Goal: Transaction & Acquisition: Register for event/course

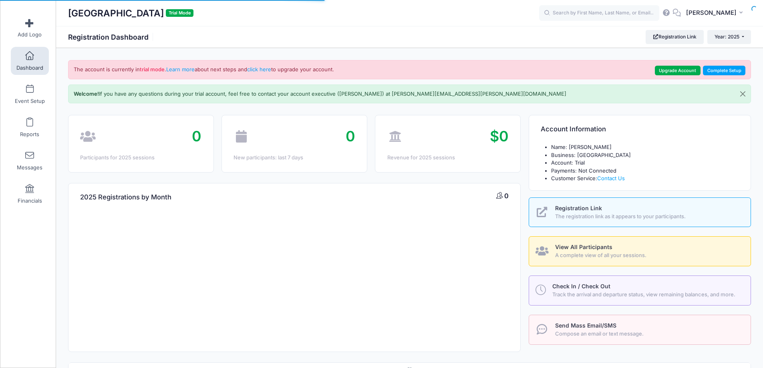
select select
click at [32, 94] on link "Event Setup" at bounding box center [30, 94] width 38 height 28
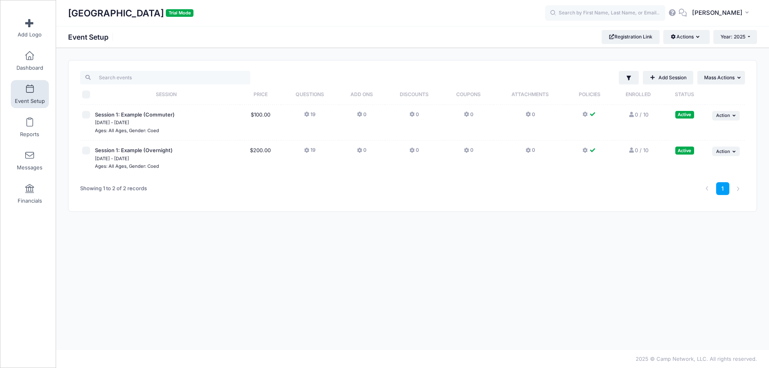
click at [644, 116] on link "0 / 10 Full" at bounding box center [639, 114] width 20 height 6
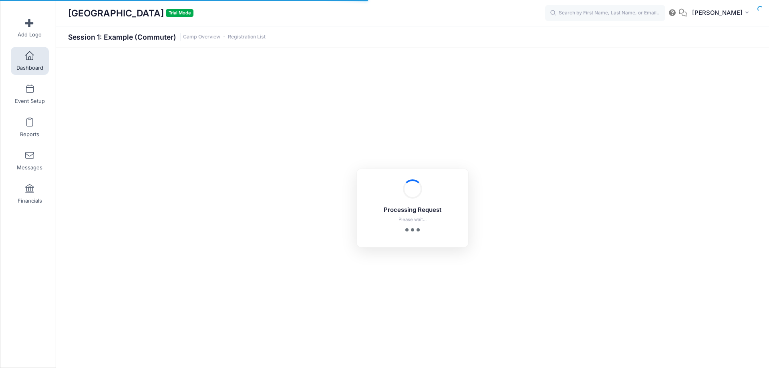
select select "10"
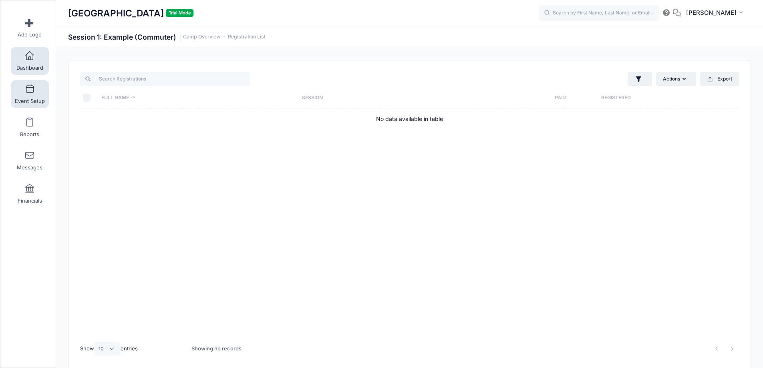
click at [30, 88] on span at bounding box center [30, 89] width 0 height 9
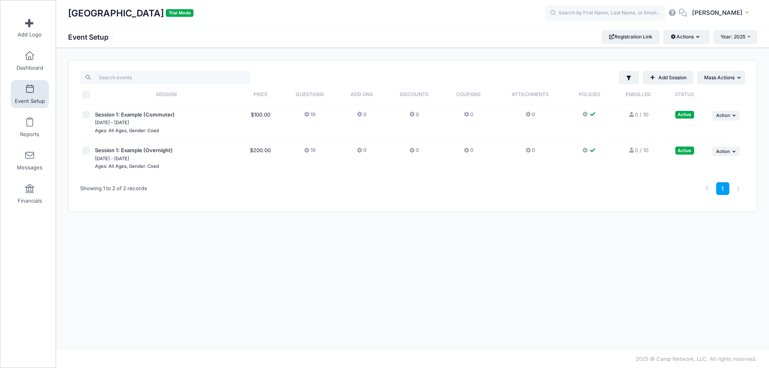
click at [89, 115] on input "checkbox" at bounding box center [86, 115] width 8 height 8
checkbox input "true"
click at [727, 115] on span "Action" at bounding box center [724, 116] width 14 height 6
click at [713, 148] on link "Edit Session" at bounding box center [700, 148] width 73 height 15
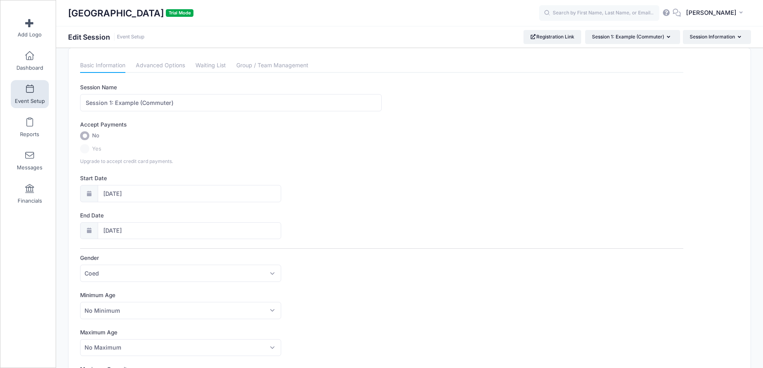
scroll to position [4, 0]
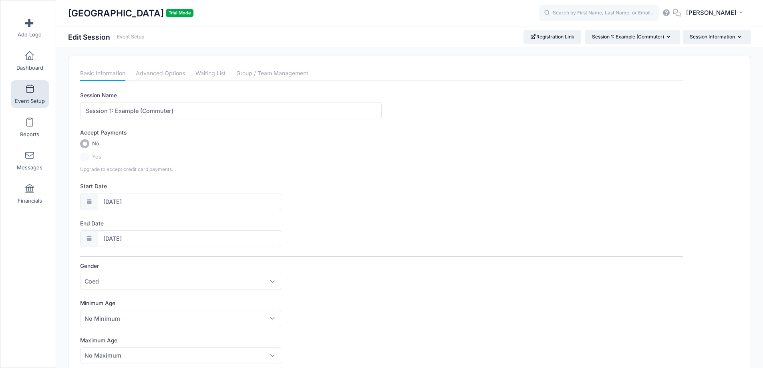
click at [84, 157] on label "Yes" at bounding box center [382, 156] width 604 height 9
click at [87, 142] on input "No" at bounding box center [84, 143] width 9 height 9
click at [85, 156] on label "Yes" at bounding box center [382, 156] width 604 height 9
click at [211, 72] on link "Waiting List" at bounding box center [211, 74] width 30 height 14
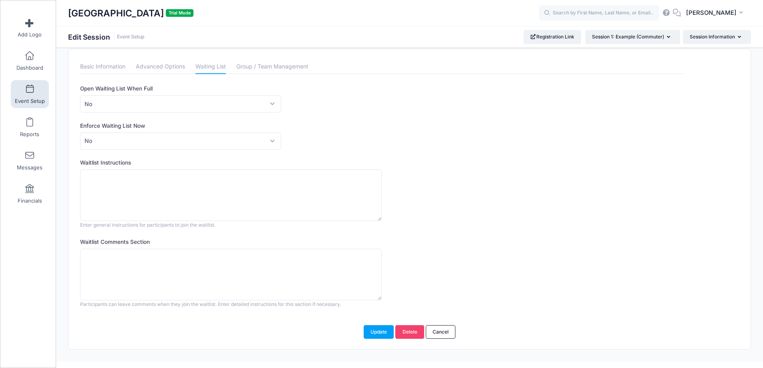
scroll to position [0, 0]
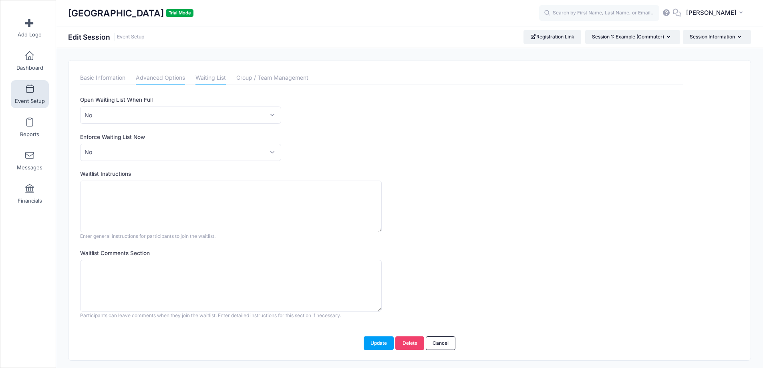
click at [160, 77] on link "Advanced Options" at bounding box center [160, 78] width 49 height 14
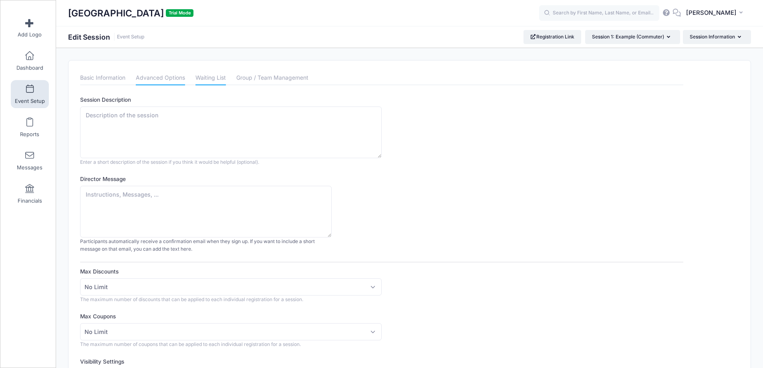
click at [210, 74] on link "Waiting List" at bounding box center [211, 78] width 30 height 14
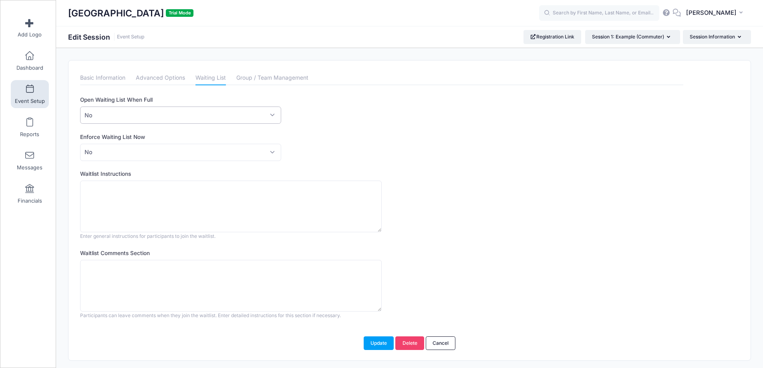
click at [269, 111] on span "No" at bounding box center [180, 115] width 201 height 17
click at [346, 109] on div "Open Waiting List When Full No Yes No" at bounding box center [382, 110] width 604 height 28
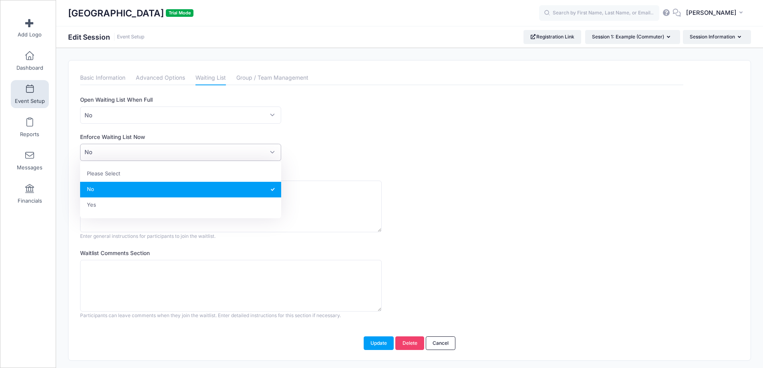
click at [273, 151] on span "No" at bounding box center [180, 152] width 201 height 17
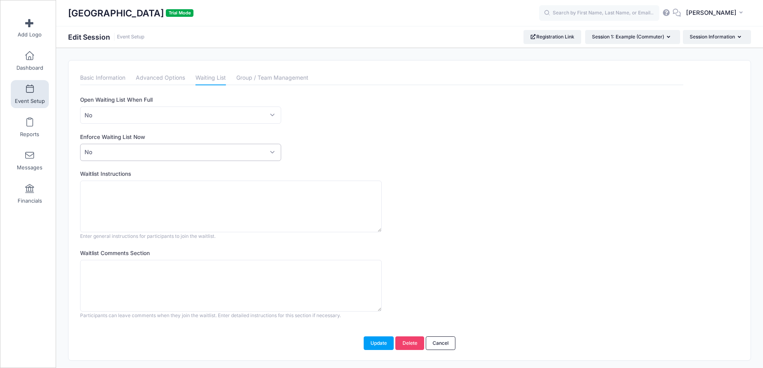
click at [347, 145] on div "Enforce Waiting List Now Please Select No Yes No" at bounding box center [382, 147] width 604 height 28
click at [671, 13] on icon at bounding box center [666, 12] width 9 height 5
click at [105, 80] on link "Basic Information" at bounding box center [102, 78] width 45 height 14
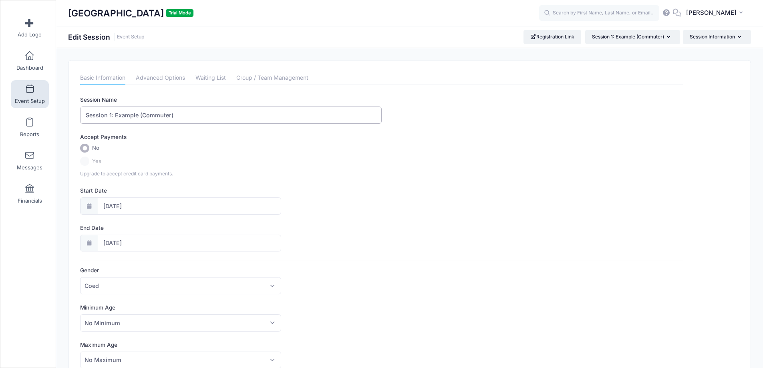
drag, startPoint x: 192, startPoint y: 113, endPoint x: 46, endPoint y: 110, distance: 146.7
click at [46, 110] on div "My Events Add Logo Dashboard Event Setup Reports Messages Financials" at bounding box center [381, 286] width 763 height 573
type input "Creativity Lab I"
click at [89, 205] on icon at bounding box center [89, 206] width 6 height 5
click at [115, 205] on input "11/06/2025" at bounding box center [190, 206] width 184 height 17
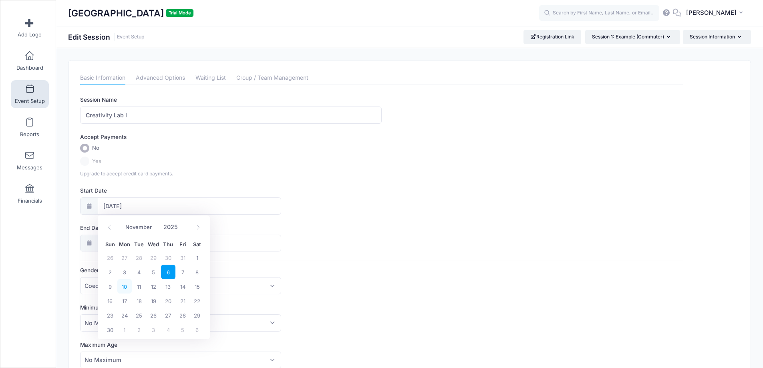
click at [123, 287] on span "10" at bounding box center [124, 286] width 14 height 14
type input "11/10/2025"
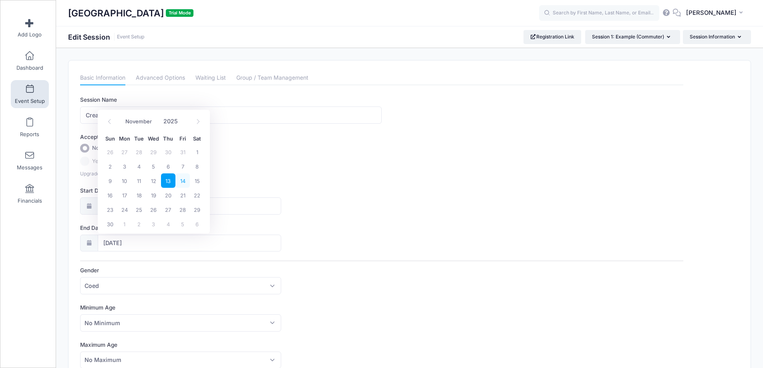
click at [181, 178] on span "14" at bounding box center [183, 181] width 14 height 14
type input "11/14/2025"
click at [159, 151] on label "No" at bounding box center [382, 148] width 604 height 9
click at [89, 151] on input "No" at bounding box center [84, 148] width 9 height 9
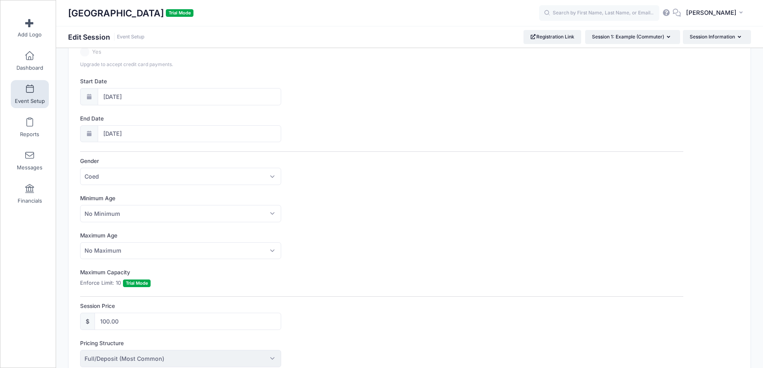
scroll to position [120, 0]
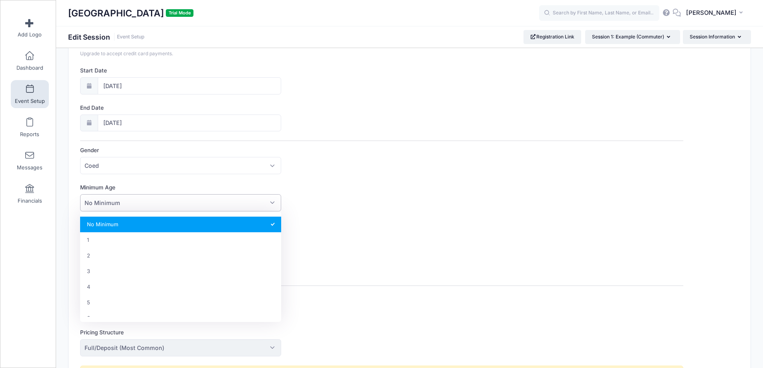
click at [271, 202] on span "No Minimum" at bounding box center [180, 202] width 201 height 17
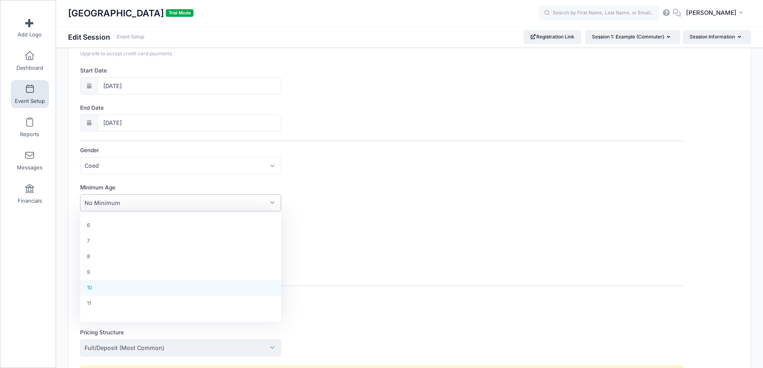
scroll to position [80, 0]
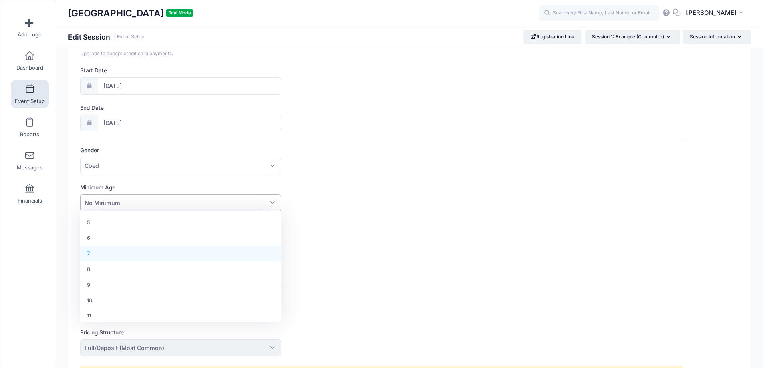
select select "7"
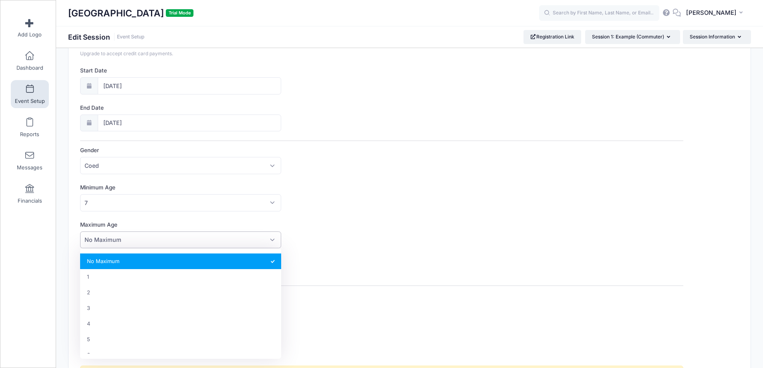
click at [107, 239] on span "No Maximum" at bounding box center [103, 240] width 37 height 8
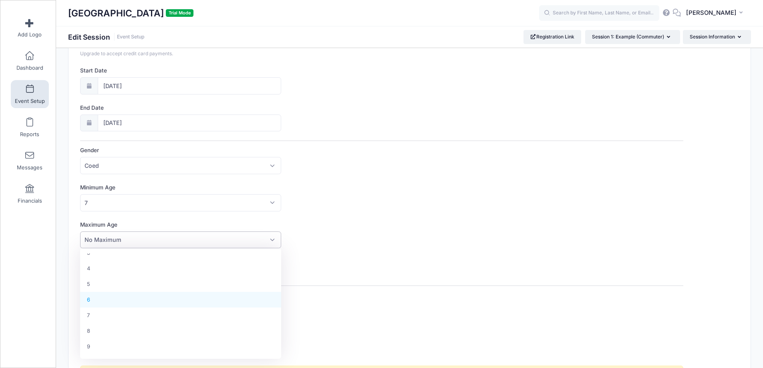
scroll to position [120, 0]
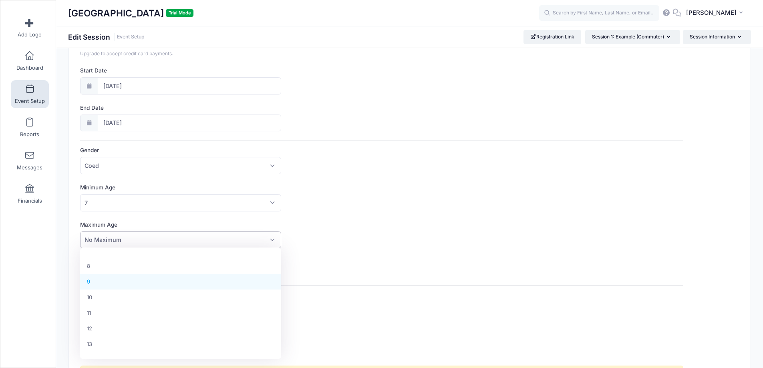
select select "9"
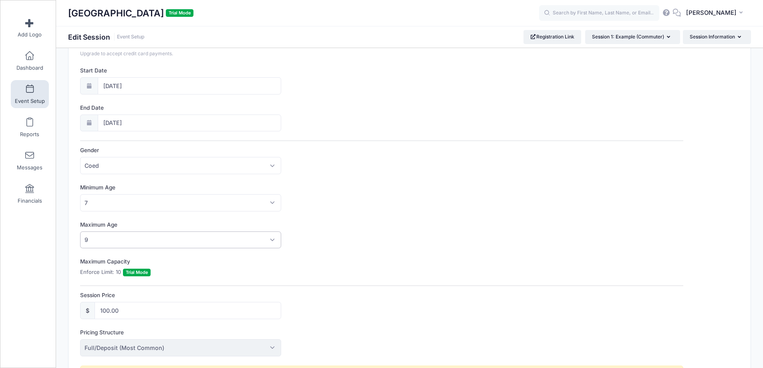
click at [139, 271] on span "Trial Mode" at bounding box center [137, 273] width 28 height 8
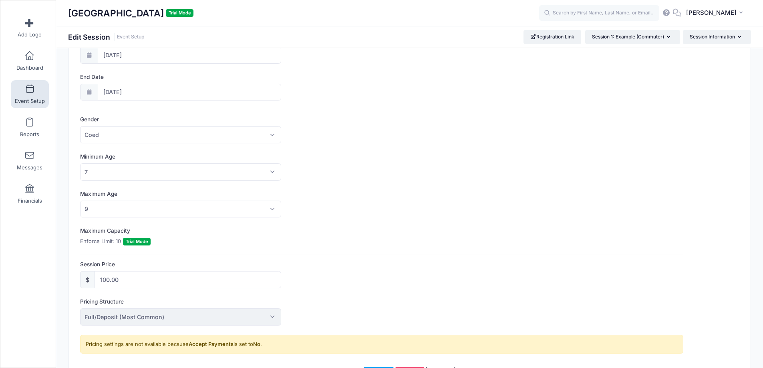
scroll to position [200, 0]
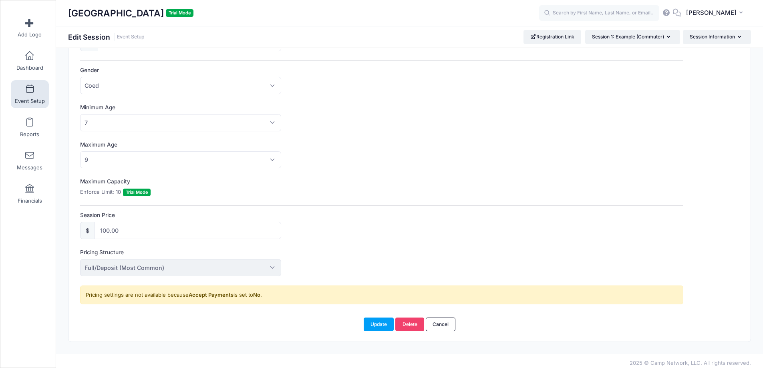
click at [261, 265] on span "Full/Deposit (Most Common)" at bounding box center [180, 267] width 201 height 17
click at [268, 269] on span "Full/Deposit (Most Common)" at bounding box center [180, 267] width 201 height 17
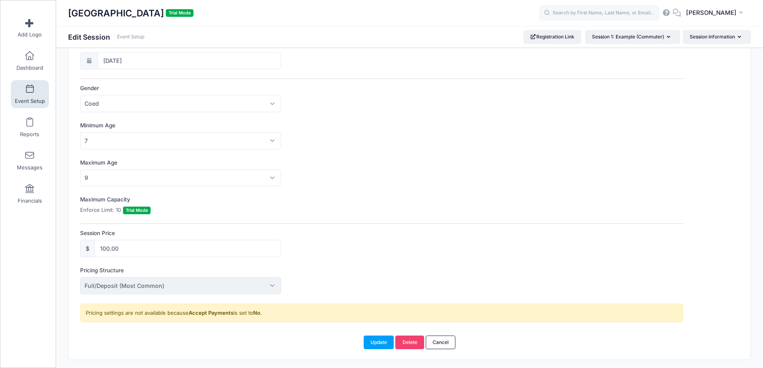
scroll to position [0, 0]
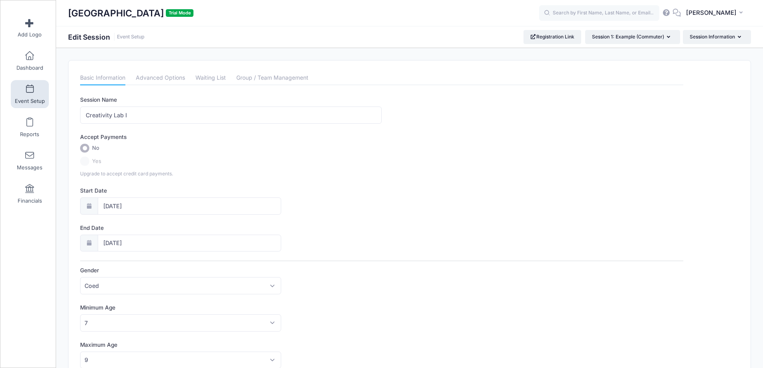
click at [88, 162] on label "Yes" at bounding box center [382, 161] width 604 height 9
click at [86, 162] on label "Yes" at bounding box center [382, 161] width 604 height 9
click at [87, 162] on label "Yes" at bounding box center [382, 161] width 604 height 9
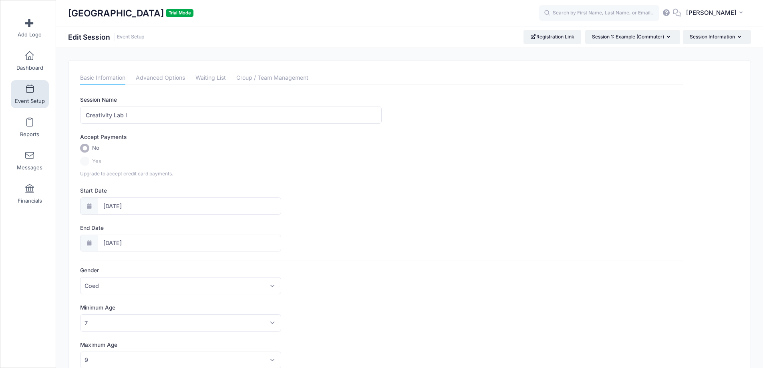
click at [87, 162] on label "Yes" at bounding box center [382, 161] width 604 height 9
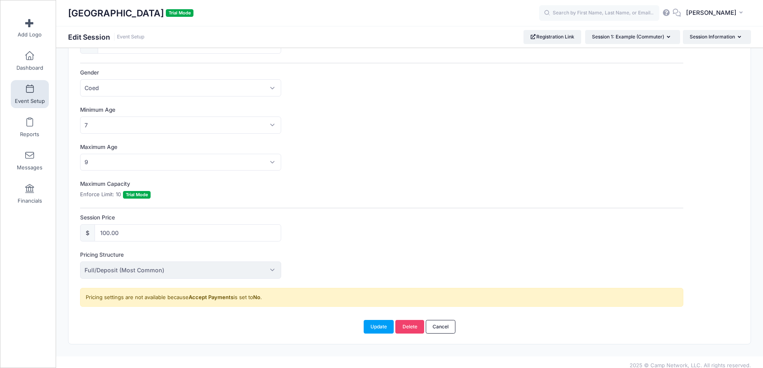
scroll to position [200, 0]
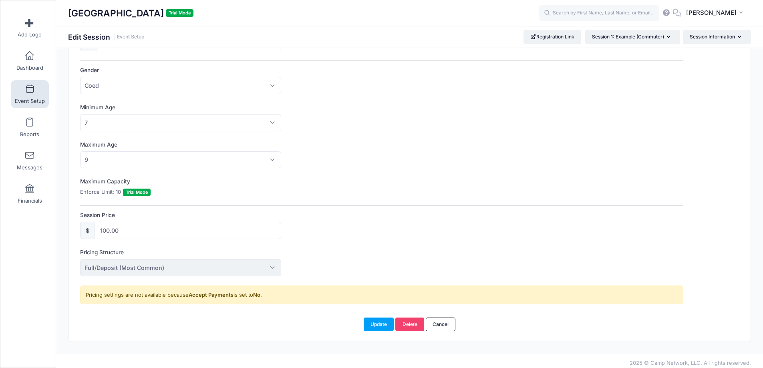
click at [275, 267] on span "Full/Deposit (Most Common)" at bounding box center [180, 267] width 201 height 17
click at [368, 254] on label "Pricing Structure" at bounding box center [231, 252] width 302 height 8
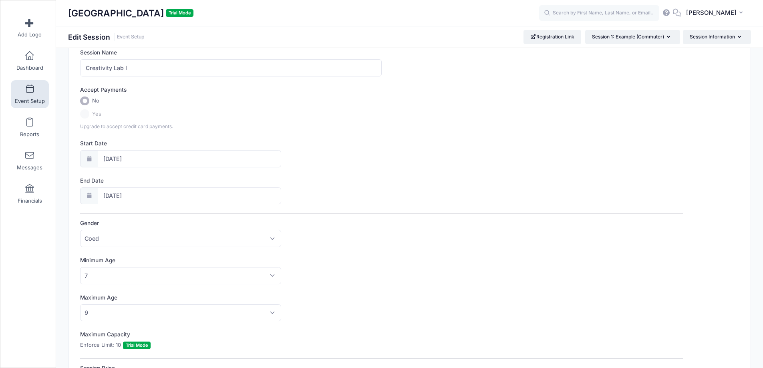
scroll to position [0, 0]
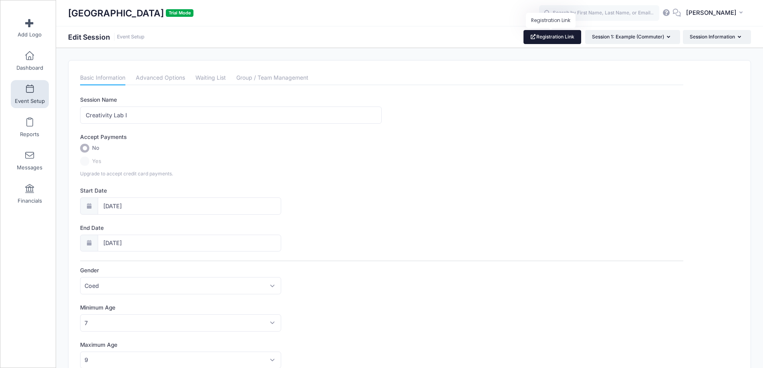
click at [549, 38] on link "Registration Link" at bounding box center [553, 37] width 58 height 14
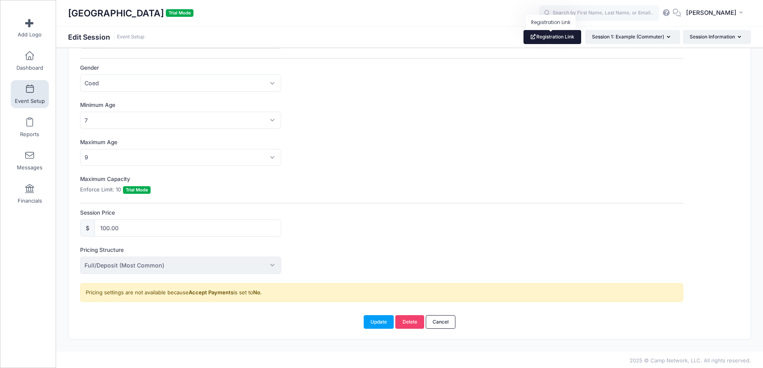
scroll to position [205, 0]
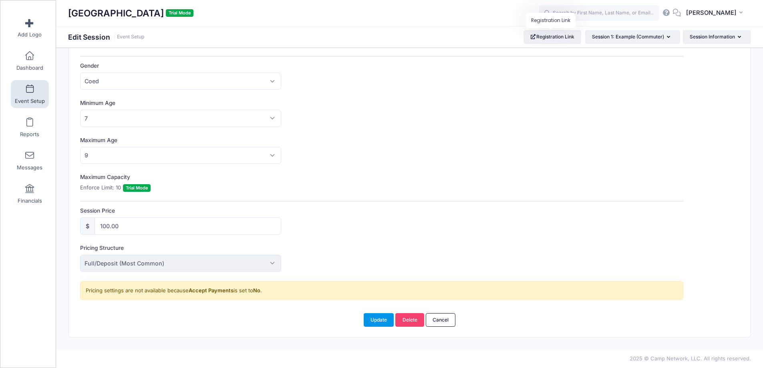
click at [382, 317] on button "Update" at bounding box center [379, 320] width 30 height 14
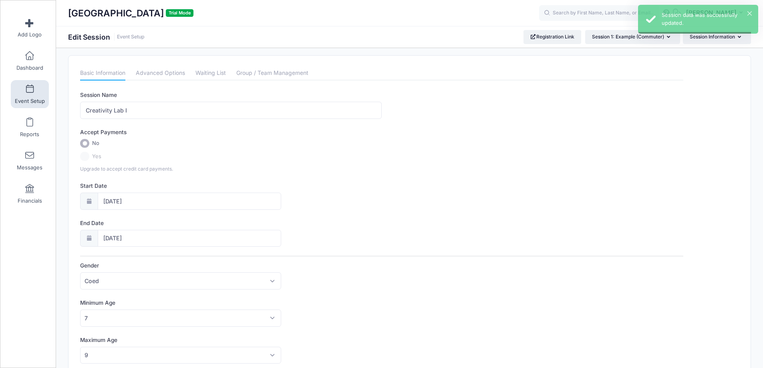
scroll to position [0, 0]
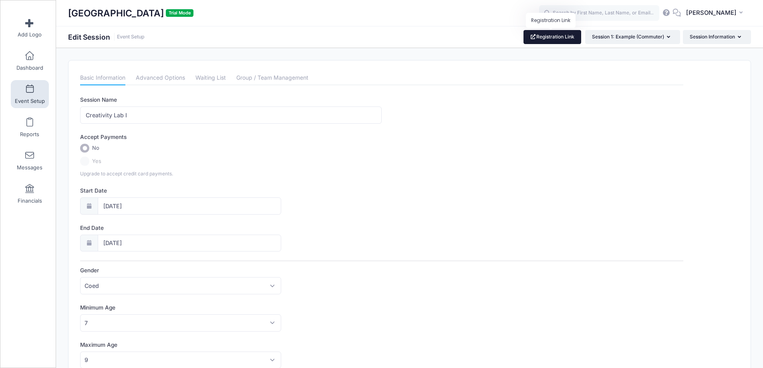
click at [565, 35] on link "Registration Link" at bounding box center [553, 37] width 58 height 14
click at [157, 75] on link "Advanced Options" at bounding box center [160, 78] width 49 height 14
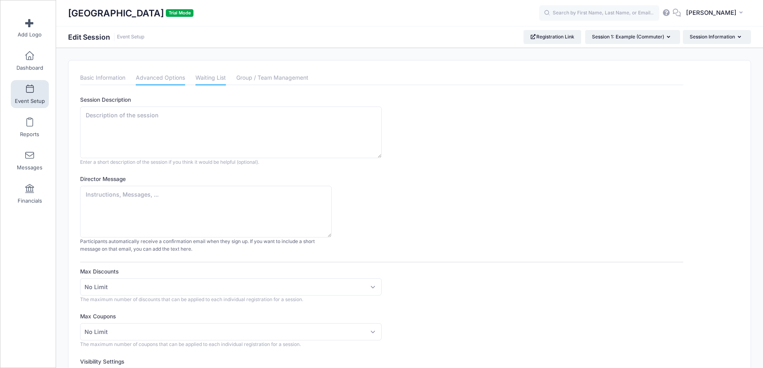
click at [215, 76] on link "Waiting List" at bounding box center [211, 78] width 30 height 14
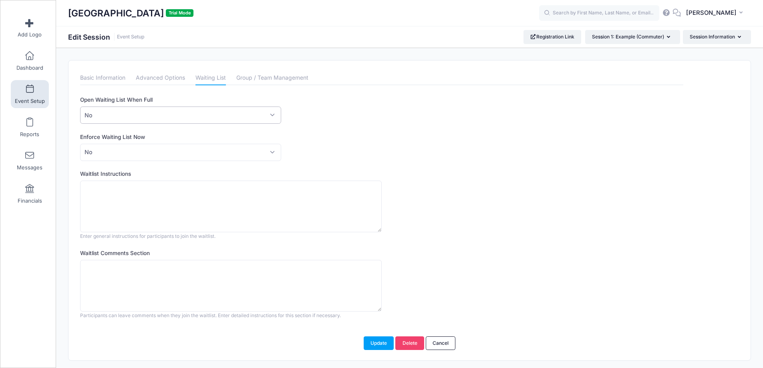
click at [158, 115] on span "No" at bounding box center [180, 115] width 201 height 17
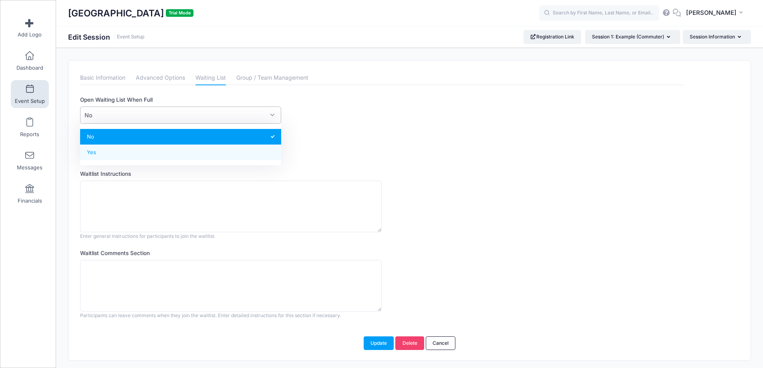
select select "1"
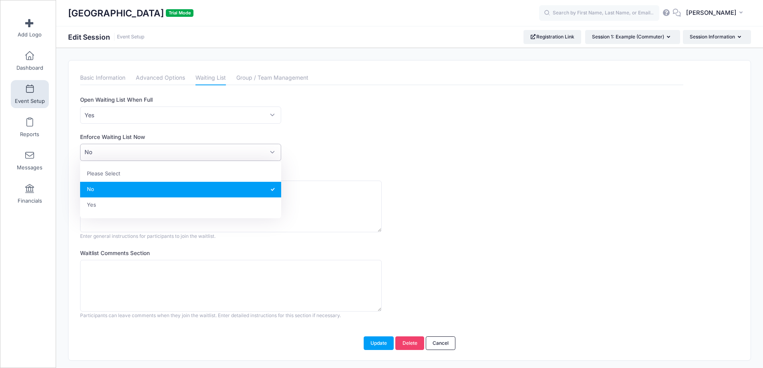
click at [137, 149] on span "No" at bounding box center [180, 152] width 201 height 17
click at [386, 129] on div "This feature allows directors to customize the waitlist texts and behaviour. Op…" at bounding box center [382, 208] width 604 height 224
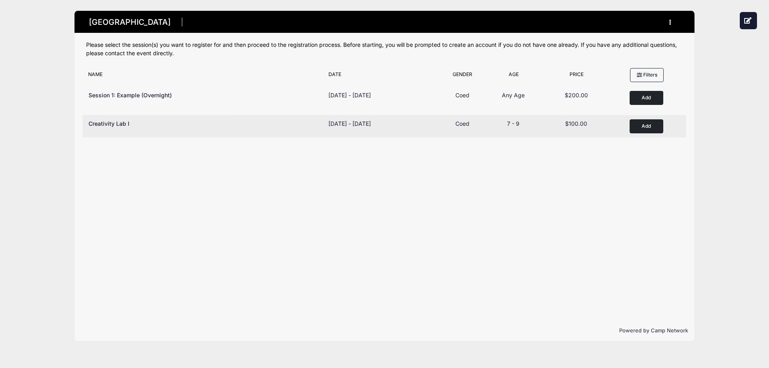
click at [643, 126] on button "Add to Cart" at bounding box center [647, 126] width 34 height 14
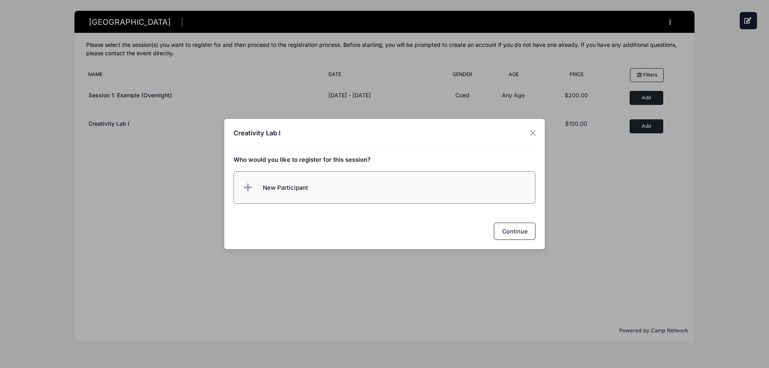
click at [289, 191] on span "New Participant" at bounding box center [285, 188] width 45 height 9
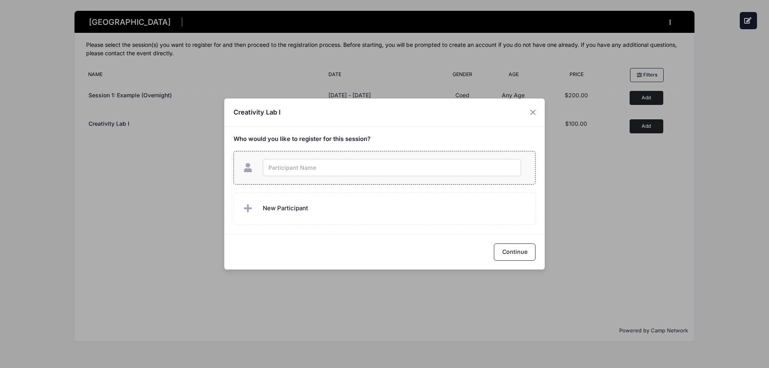
type input "S"
type input "Test test"
checkbox input "true"
click at [512, 255] on button "Continue" at bounding box center [515, 252] width 42 height 17
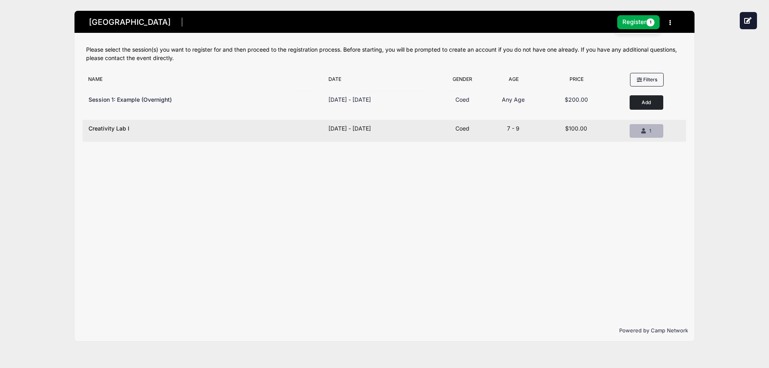
click at [652, 131] on div "1" at bounding box center [647, 130] width 20 height 7
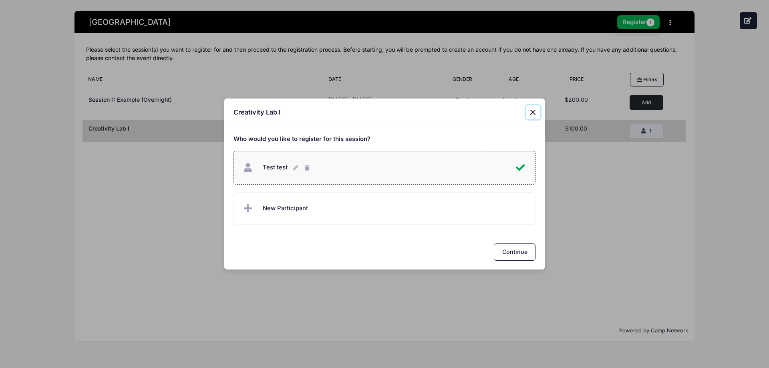
click at [532, 112] on button "Close" at bounding box center [533, 112] width 14 height 14
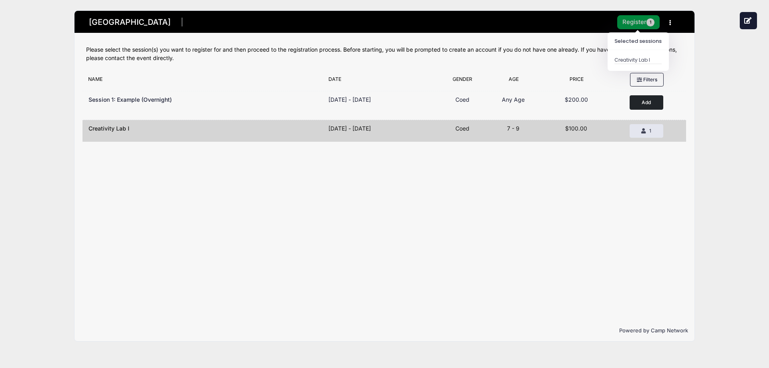
click at [636, 22] on button "Register 1" at bounding box center [639, 22] width 42 height 14
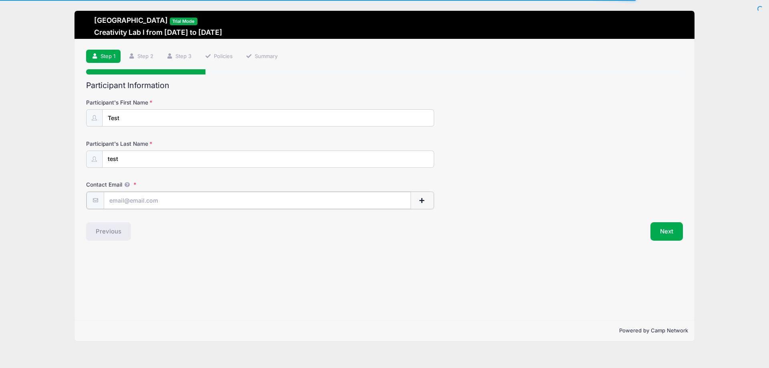
click at [173, 199] on input "Contact Email" at bounding box center [257, 200] width 307 height 17
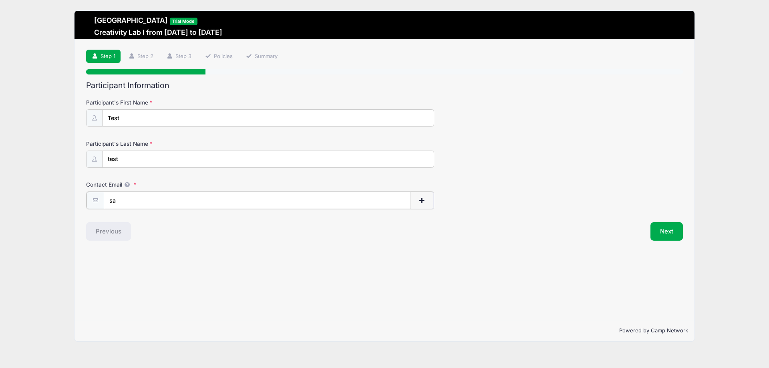
type input "s"
type input "swolfson@shelburnemuseum.org"
click at [678, 231] on button "Next" at bounding box center [667, 231] width 32 height 18
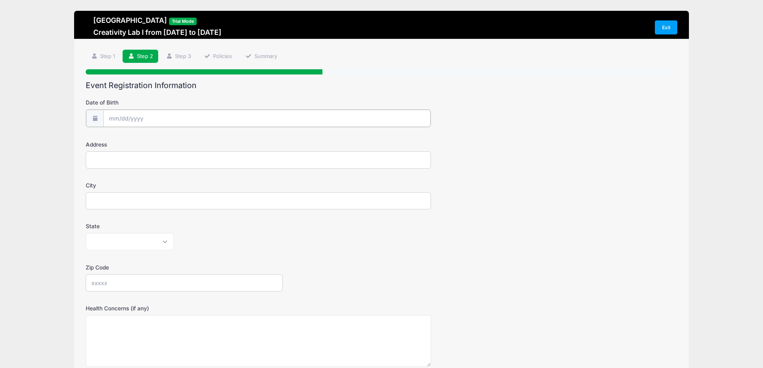
click at [161, 119] on input "Date of Birth" at bounding box center [266, 118] width 327 height 17
click at [117, 141] on icon at bounding box center [115, 139] width 5 height 5
select select "6"
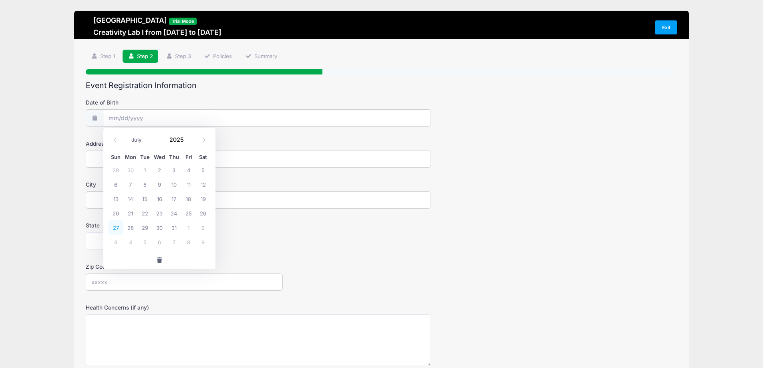
click at [117, 227] on span "27" at bounding box center [116, 227] width 14 height 14
type input "07/27/2025"
click at [160, 117] on input "[DATE]" at bounding box center [266, 118] width 327 height 17
click at [172, 139] on input "2025" at bounding box center [179, 139] width 26 height 12
click at [186, 143] on span at bounding box center [189, 142] width 6 height 6
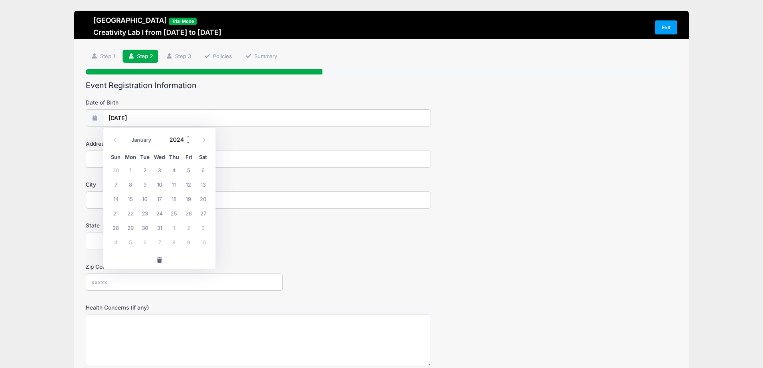
click at [188, 143] on span at bounding box center [189, 142] width 6 height 6
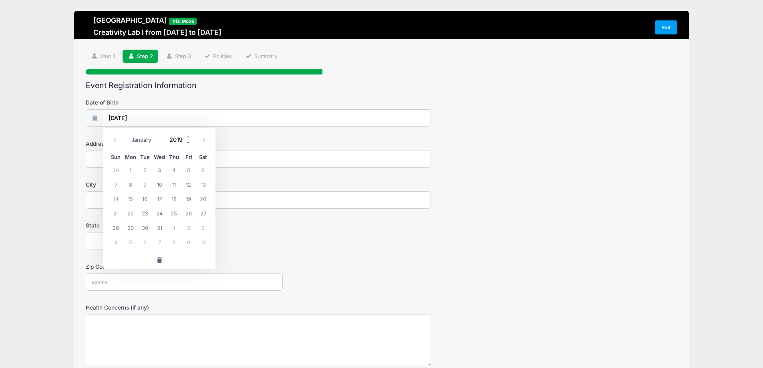
click at [188, 143] on span at bounding box center [189, 142] width 6 height 6
type input "2017"
click at [264, 239] on div "Alabama Alaska American Samoa Arizona Arkansas Armed Forces Africa Armed Forces…" at bounding box center [258, 240] width 345 height 17
click at [134, 151] on input "Address" at bounding box center [258, 159] width 345 height 17
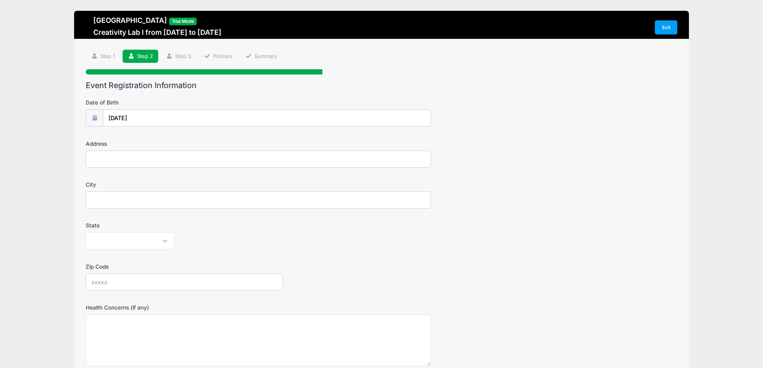
click at [141, 155] on input "Address" at bounding box center [258, 159] width 345 height 17
type input "Test"
click at [151, 194] on input "City" at bounding box center [258, 200] width 345 height 17
type input "Test"
click at [137, 240] on select "Alabama Alaska American Samoa Arizona Arkansas Armed Forces Africa Armed Forces…" at bounding box center [130, 240] width 88 height 17
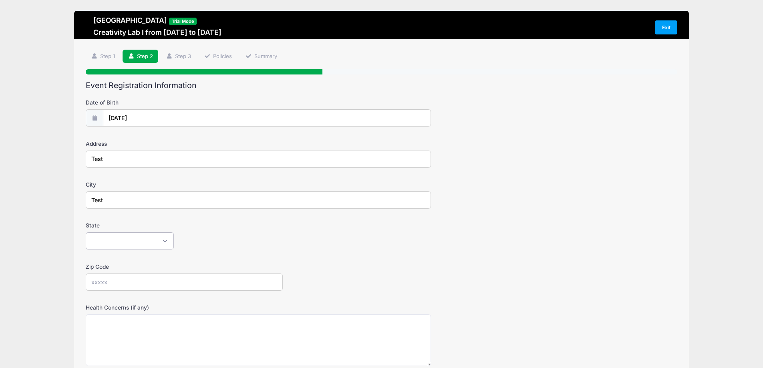
select select "VT"
click at [86, 232] on select "Alabama Alaska American Samoa Arizona Arkansas Armed Forces Africa Armed Forces…" at bounding box center [130, 240] width 88 height 17
drag, startPoint x: 115, startPoint y: 286, endPoint x: 119, endPoint y: 281, distance: 6.0
click at [117, 284] on input "Zip Code" at bounding box center [184, 282] width 197 height 17
type input "05403"
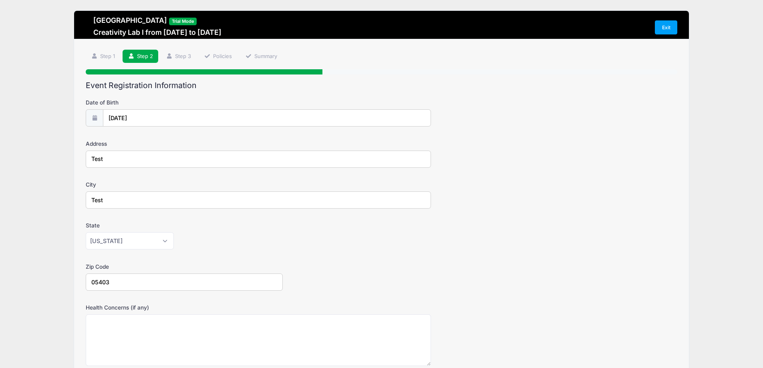
drag, startPoint x: 481, startPoint y: 243, endPoint x: 478, endPoint y: 247, distance: 5.2
click at [481, 244] on div "State Alabama Alaska American Samoa Arizona Arkansas Armed Forces Africa Armed …" at bounding box center [382, 236] width 592 height 28
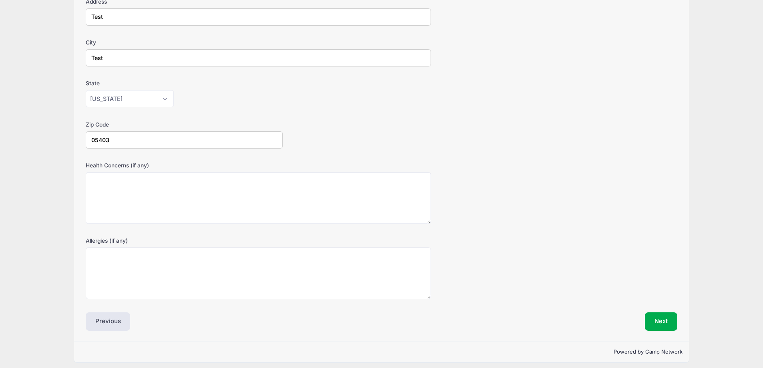
scroll to position [147, 0]
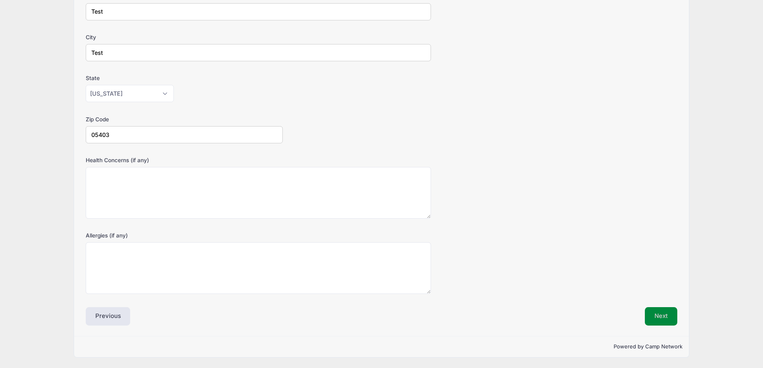
click at [664, 316] on button "Next" at bounding box center [661, 316] width 32 height 18
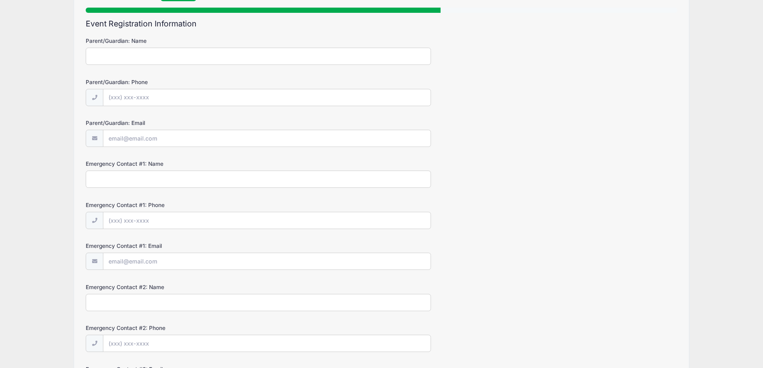
scroll to position [0, 0]
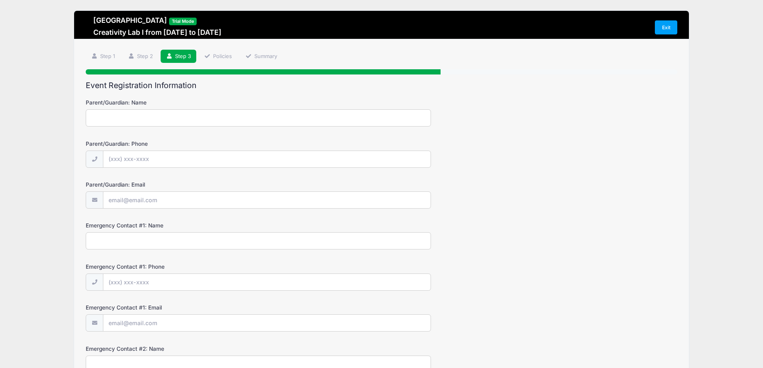
click at [177, 115] on input "Parent/Guardian: Name" at bounding box center [258, 117] width 345 height 17
type input "Test"
click at [183, 159] on input "Parent/Guardian: Phone" at bounding box center [266, 159] width 327 height 17
type input "(555) 555-5555"
click at [180, 200] on input "Parent/Guardian: Email" at bounding box center [266, 200] width 327 height 17
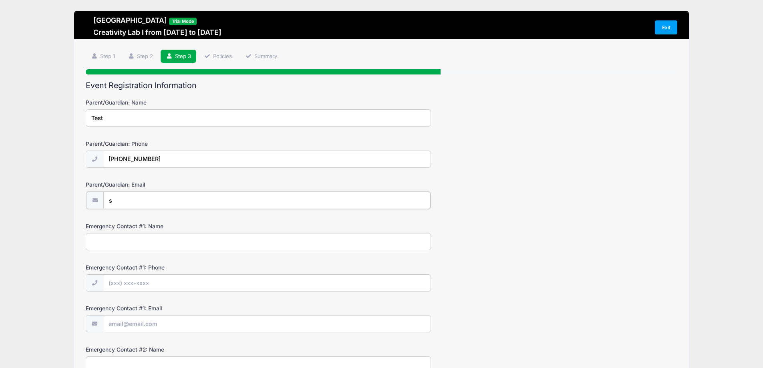
type input "swolfson@shelburnemuseum.org"
click at [166, 242] on input "Emergency Contact #1: Name" at bounding box center [258, 240] width 345 height 17
type input "Test"
click at [168, 282] on input "Emergency Contact #1: Phone" at bounding box center [266, 282] width 327 height 17
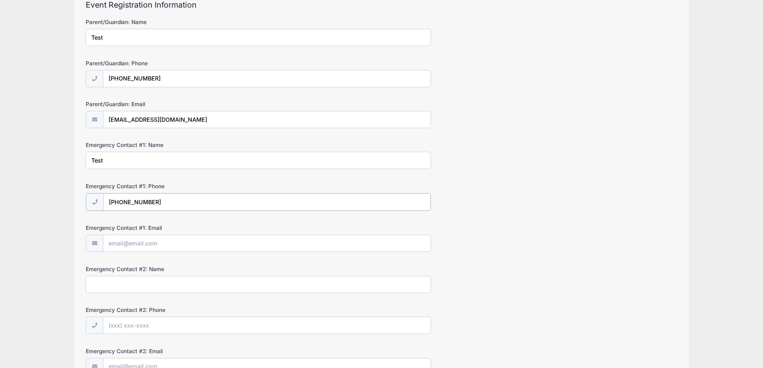
scroll to position [160, 0]
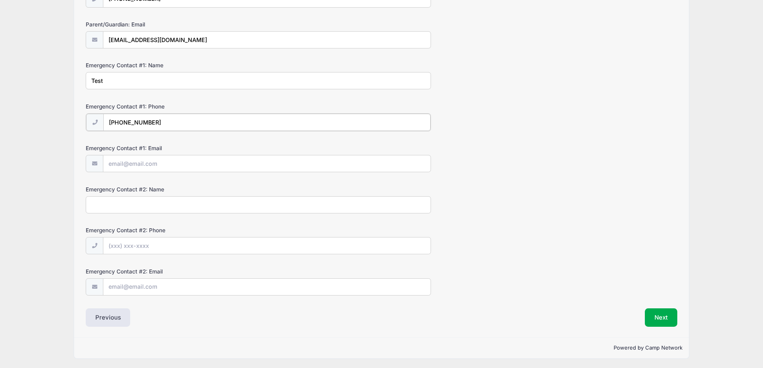
type input "(555) 555-5555"
click at [125, 166] on input "Emergency Contact #1: Email" at bounding box center [266, 163] width 327 height 17
type input "swolfson@shelburnemuseum.org"
click at [168, 205] on input "Emergency Contact #2: Name" at bounding box center [258, 204] width 345 height 17
type input "Test"
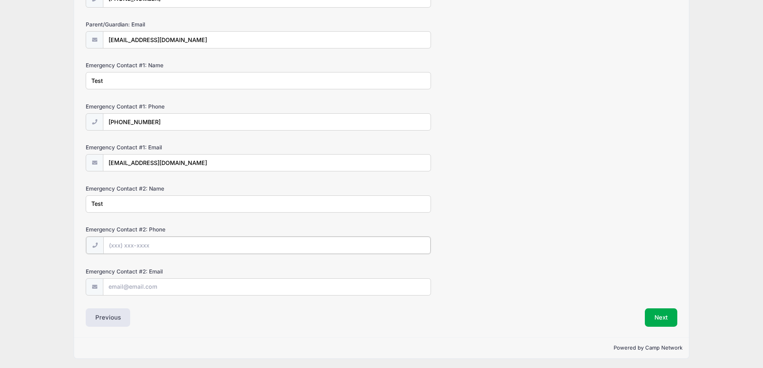
click at [143, 248] on input "Emergency Contact #2: Phone" at bounding box center [266, 245] width 327 height 17
type input "(555) 555-5555"
click at [117, 283] on input "Emergency Contact #2: Email" at bounding box center [266, 286] width 327 height 17
type input "swolfson@shelburnemuseum.org"
click at [660, 322] on button "Next" at bounding box center [661, 317] width 32 height 18
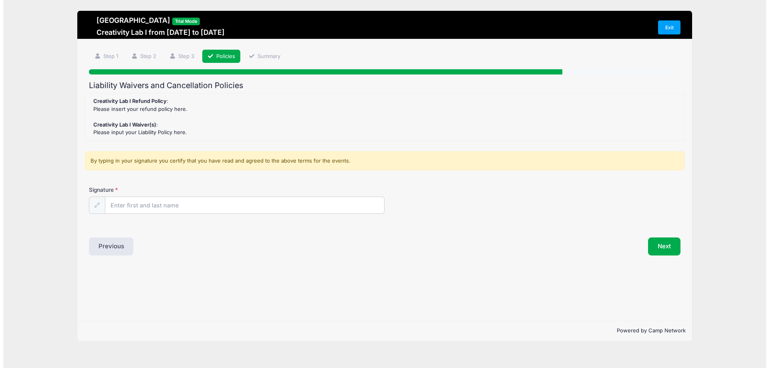
scroll to position [0, 0]
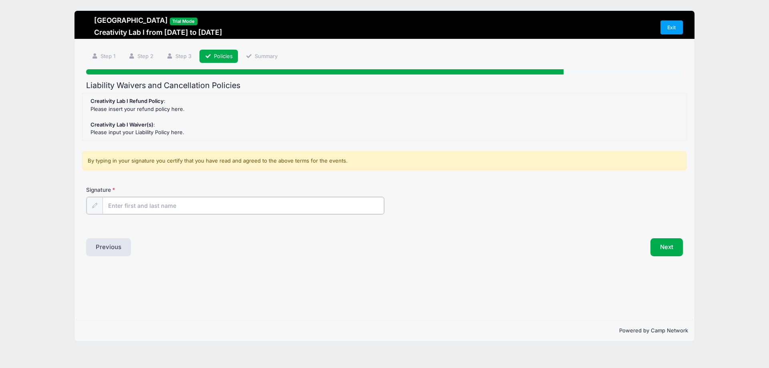
click at [160, 208] on input "Signature" at bounding box center [244, 205] width 282 height 17
type input "Test Test"
click at [680, 251] on button "Next" at bounding box center [667, 247] width 32 height 18
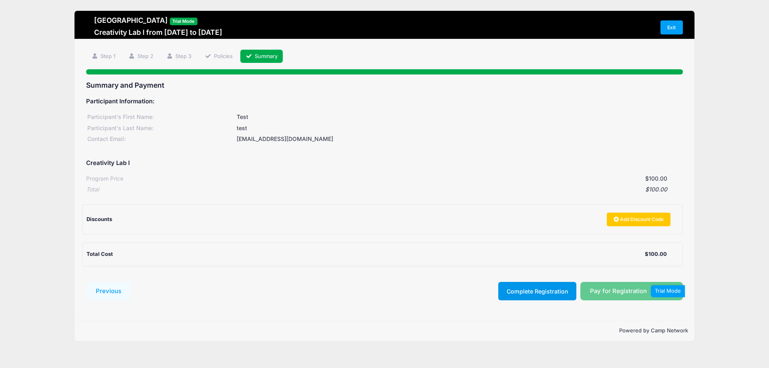
click at [516, 294] on button "Complete Registration" at bounding box center [538, 291] width 78 height 18
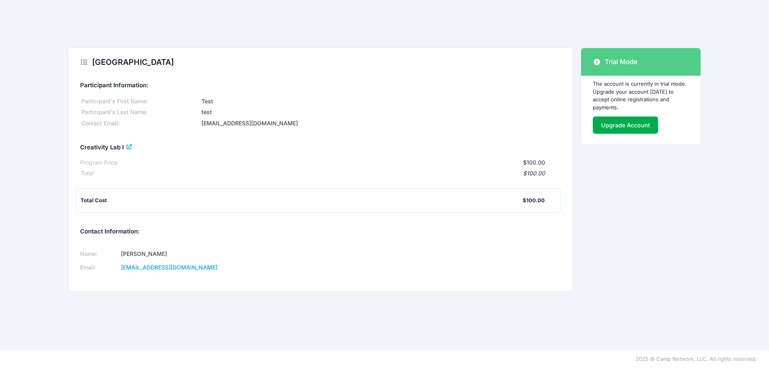
click at [131, 147] on icon at bounding box center [130, 147] width 6 height 0
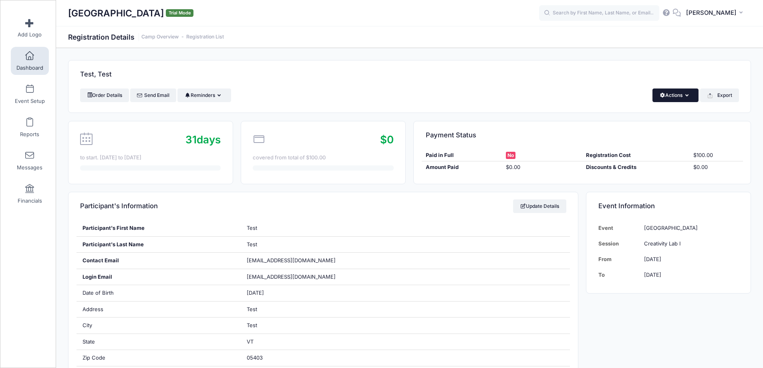
click at [690, 97] on button "Actions" at bounding box center [676, 96] width 46 height 14
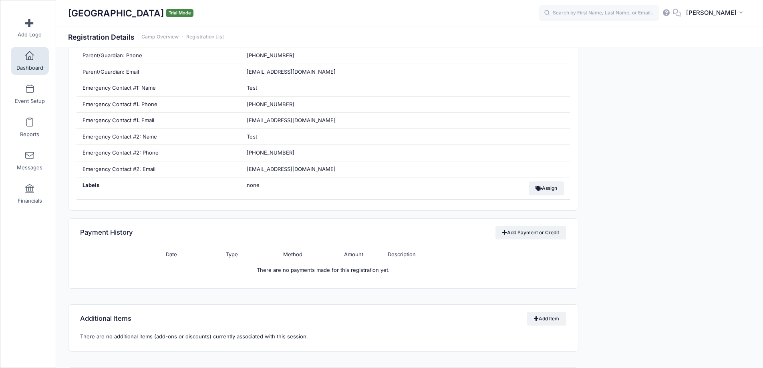
scroll to position [441, 0]
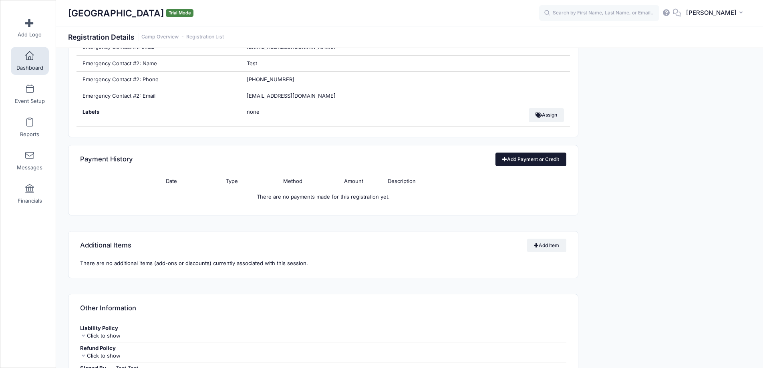
click at [521, 162] on link "Add Payment or Credit" at bounding box center [531, 160] width 71 height 14
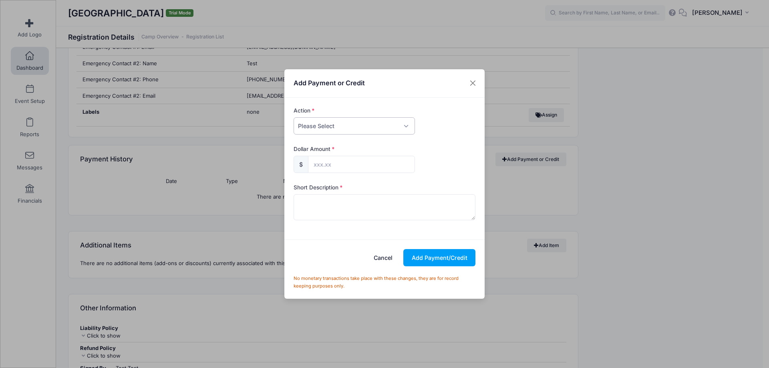
click at [408, 127] on select "Please Select Payment Credit Refund (Offline)" at bounding box center [354, 125] width 121 height 17
click at [416, 95] on div "Add Payment or Credit" at bounding box center [385, 83] width 200 height 28
click at [474, 83] on button "Close" at bounding box center [473, 83] width 14 height 14
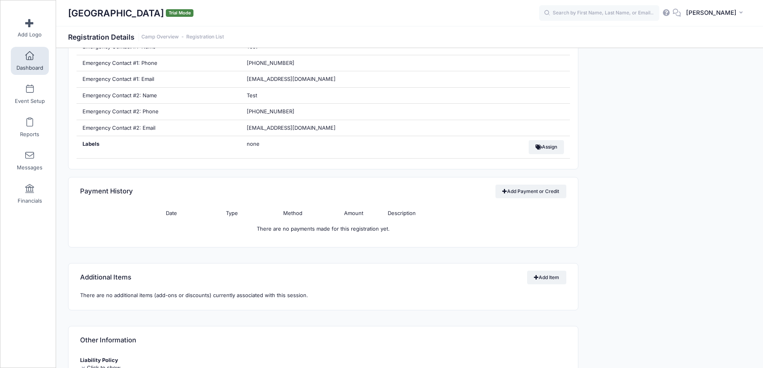
scroll to position [397, 0]
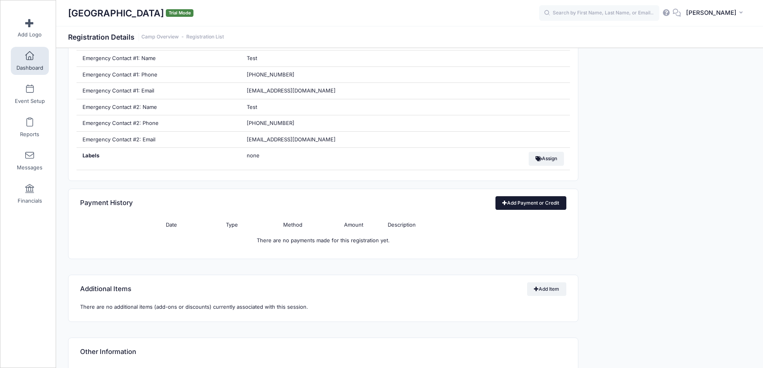
click at [507, 204] on link "Add Payment or Credit" at bounding box center [531, 203] width 71 height 14
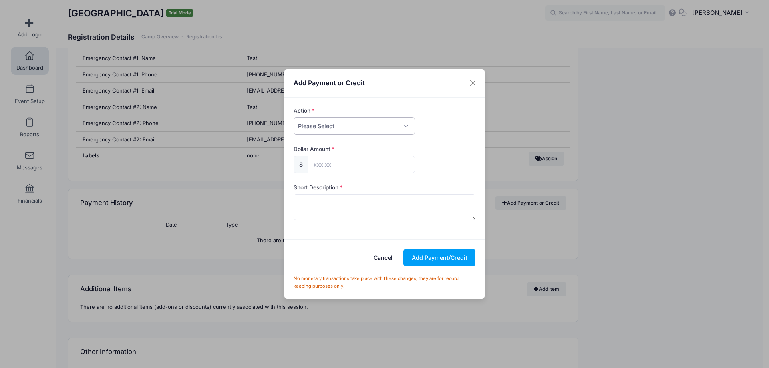
click at [387, 127] on select "Please Select Payment Credit Refund (Offline)" at bounding box center [354, 125] width 121 height 17
select select "payment"
click at [294, 117] on select "Please Select Payment Credit Refund (Offline)" at bounding box center [354, 125] width 121 height 17
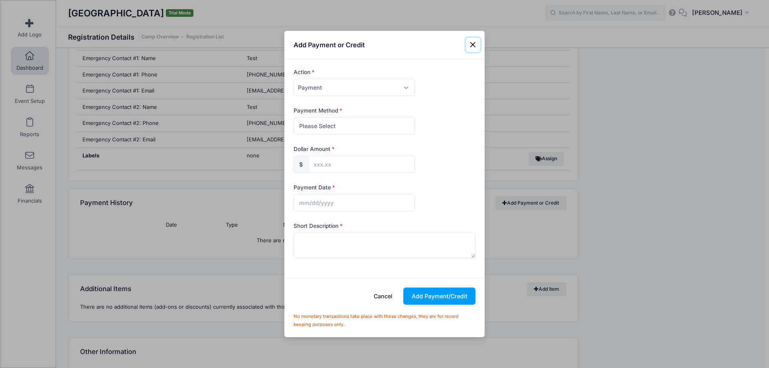
click at [471, 43] on button "Close" at bounding box center [473, 45] width 14 height 14
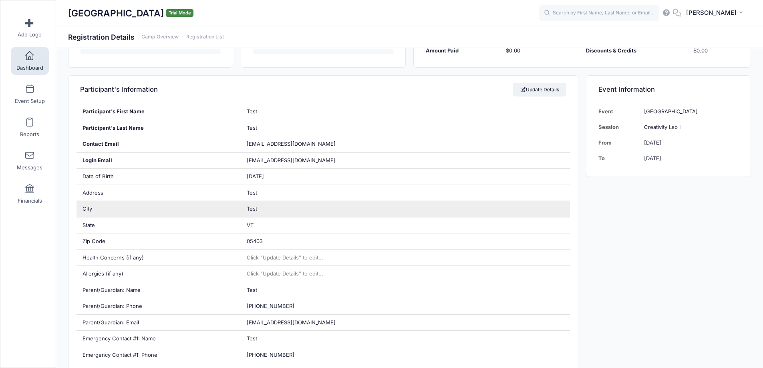
scroll to position [0, 0]
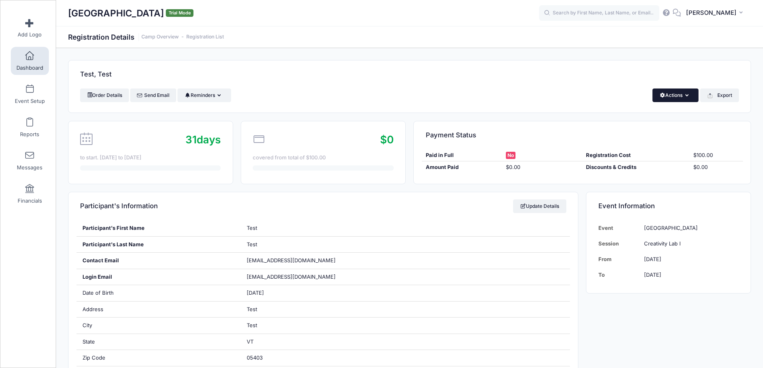
click at [690, 94] on button "Actions" at bounding box center [676, 96] width 46 height 14
drag, startPoint x: 691, startPoint y: 70, endPoint x: 670, endPoint y: 50, distance: 29.8
click at [688, 70] on div "Test, Test" at bounding box center [410, 75] width 682 height 28
click at [215, 93] on button "Reminders" at bounding box center [204, 96] width 53 height 14
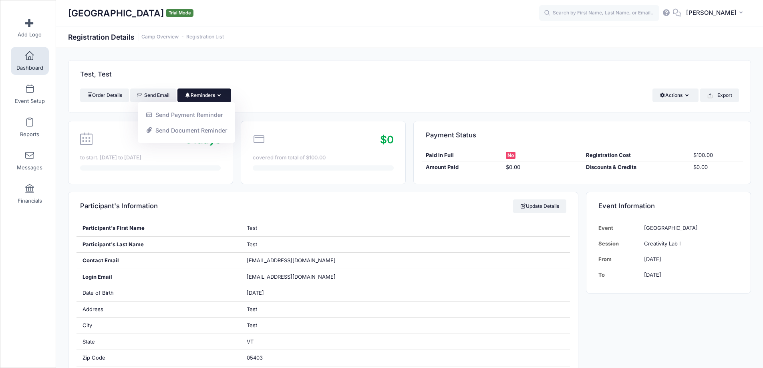
click at [232, 69] on div "Test, Test" at bounding box center [410, 75] width 682 height 28
click at [205, 95] on button "Reminders" at bounding box center [204, 96] width 53 height 14
click at [220, 65] on div "Test, Test" at bounding box center [410, 75] width 682 height 28
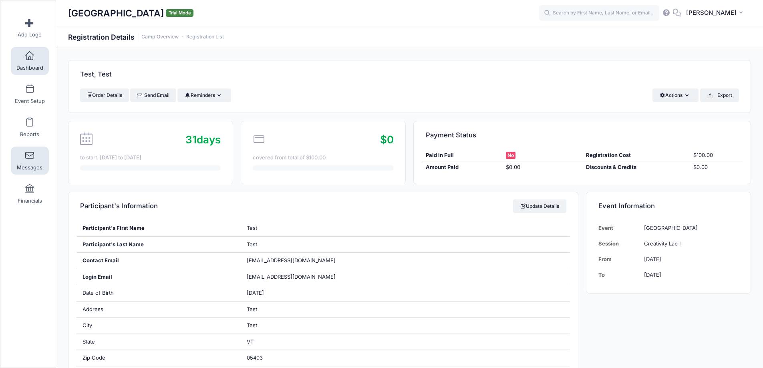
click at [33, 160] on link "Messages" at bounding box center [30, 161] width 38 height 28
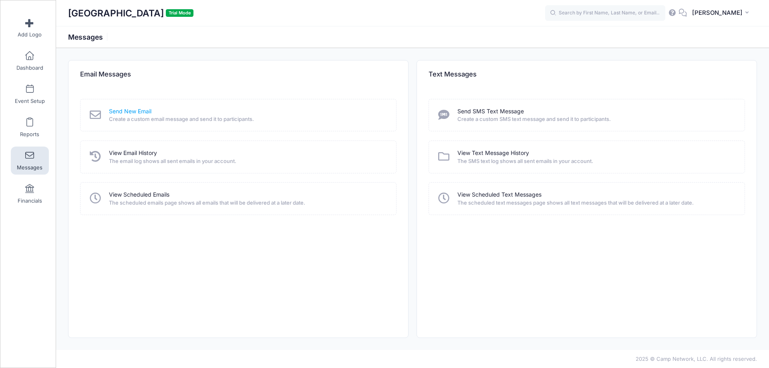
click at [133, 111] on link "Send New Email" at bounding box center [130, 111] width 42 height 8
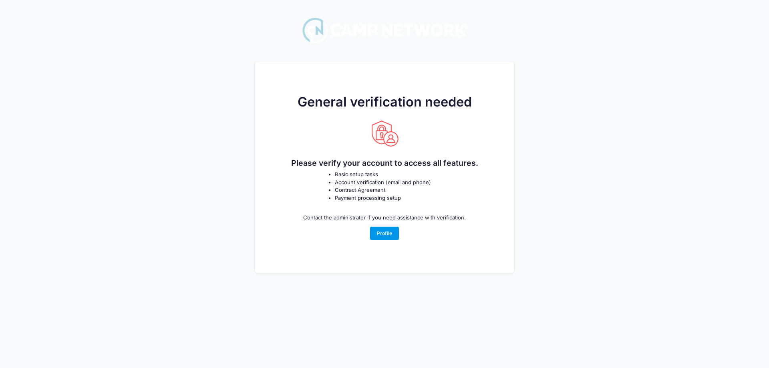
click at [384, 232] on link "Profile" at bounding box center [384, 234] width 29 height 14
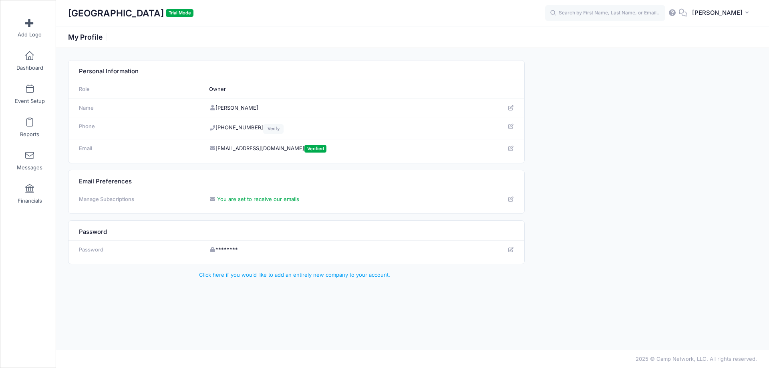
click at [511, 198] on icon at bounding box center [511, 199] width 6 height 5
click at [30, 59] on span at bounding box center [30, 56] width 0 height 9
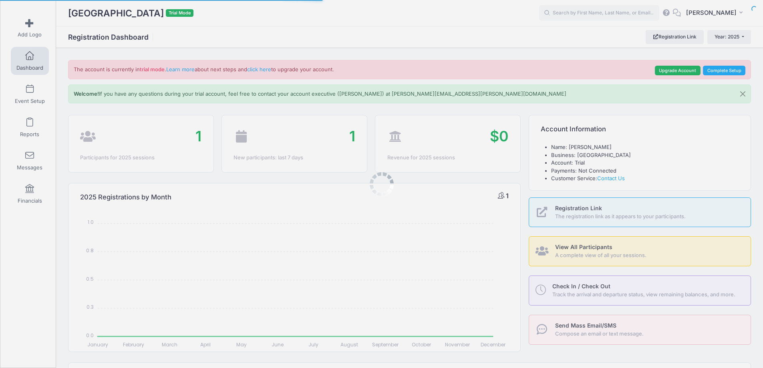
select select
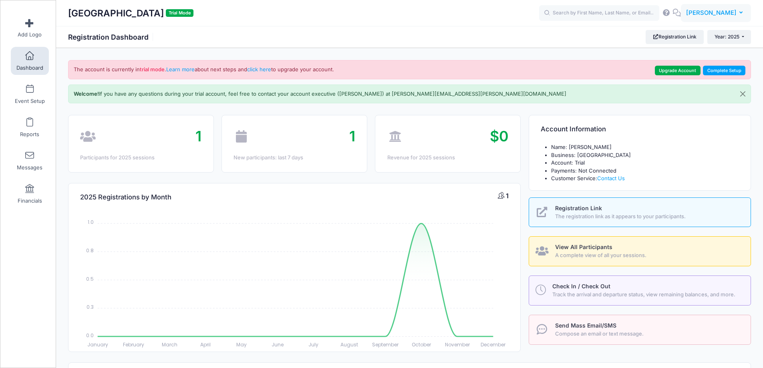
click at [727, 10] on span "[PERSON_NAME]" at bounding box center [711, 12] width 50 height 9
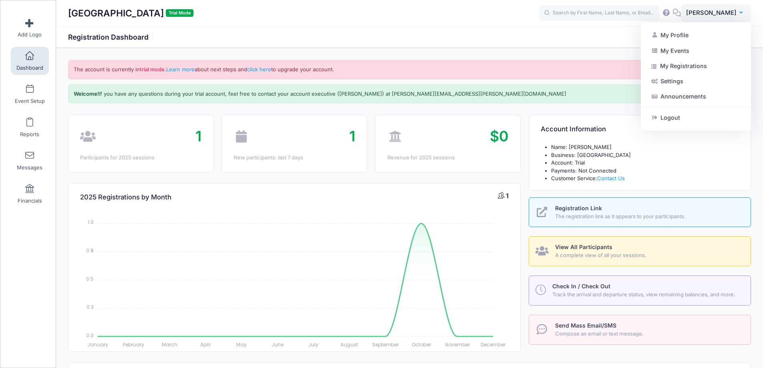
click at [677, 81] on link "Settings" at bounding box center [696, 81] width 97 height 15
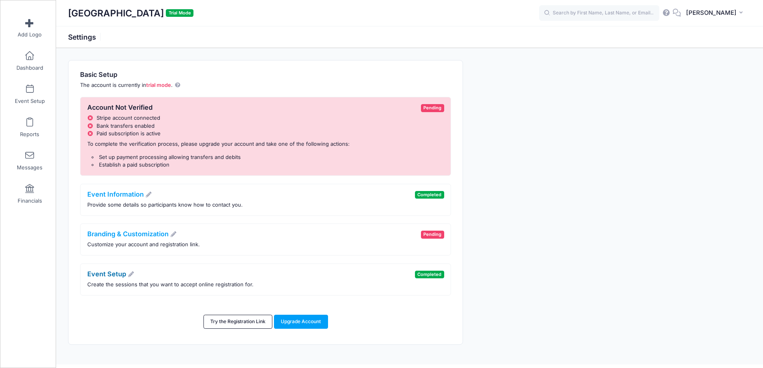
click at [116, 275] on link "Event Setup" at bounding box center [110, 274] width 47 height 8
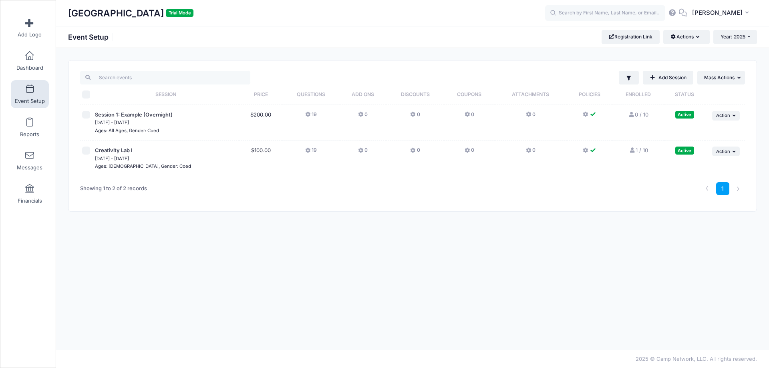
click at [313, 114] on button "19" at bounding box center [311, 117] width 12 height 12
